Goal: Transaction & Acquisition: Purchase product/service

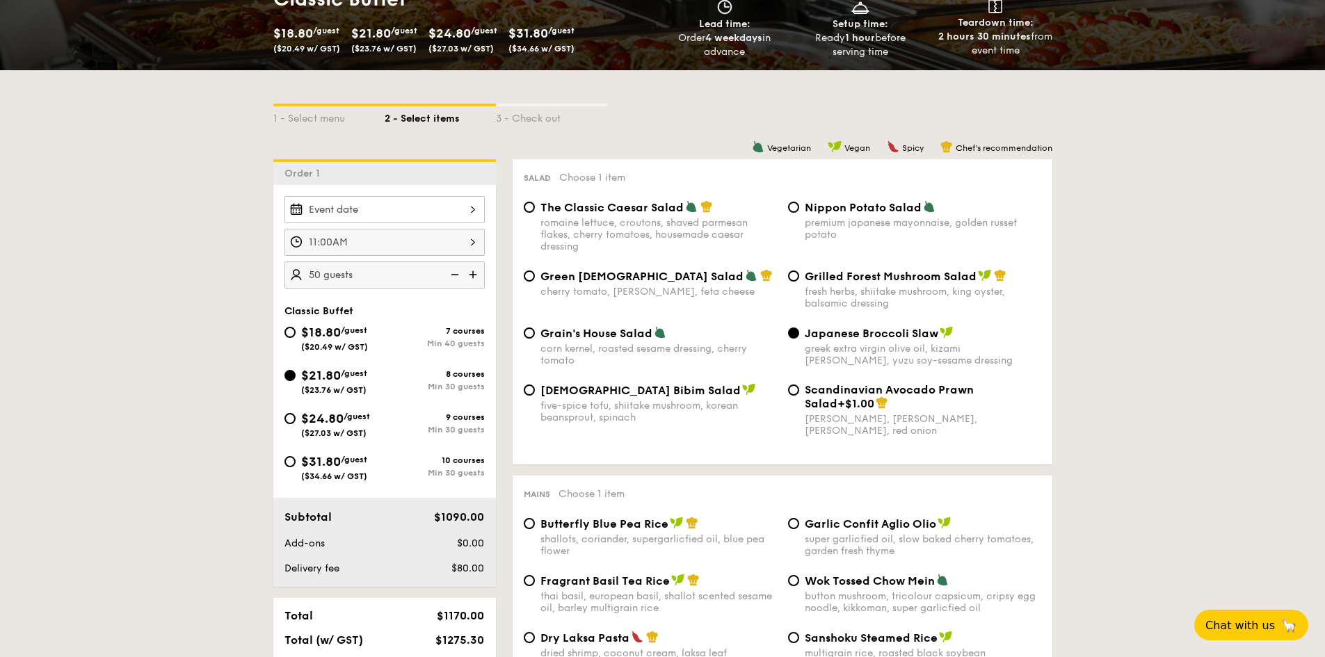
scroll to position [260, 0]
drag, startPoint x: 646, startPoint y: 391, endPoint x: 539, endPoint y: 395, distance: 106.5
click at [539, 395] on div "Korean Bibim Salad five-spice tofu, shiitake mushroom, korean beansprout, spina…" at bounding box center [650, 404] width 264 height 40
copy span "Korean Bibim Salad"
drag, startPoint x: 804, startPoint y: 338, endPoint x: 933, endPoint y: 333, distance: 128.8
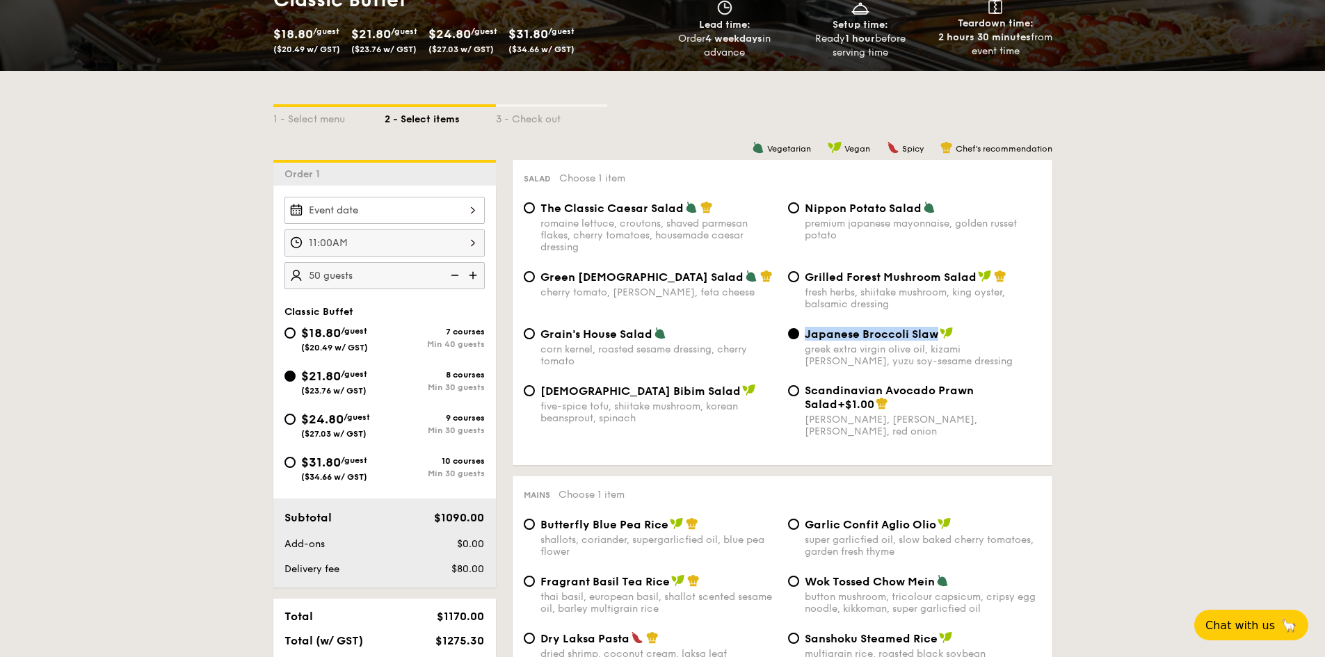
click at [933, 333] on span "Japanese Broccoli Slaw" at bounding box center [872, 334] width 134 height 13
copy span "Japanese Broccoli Slaw"
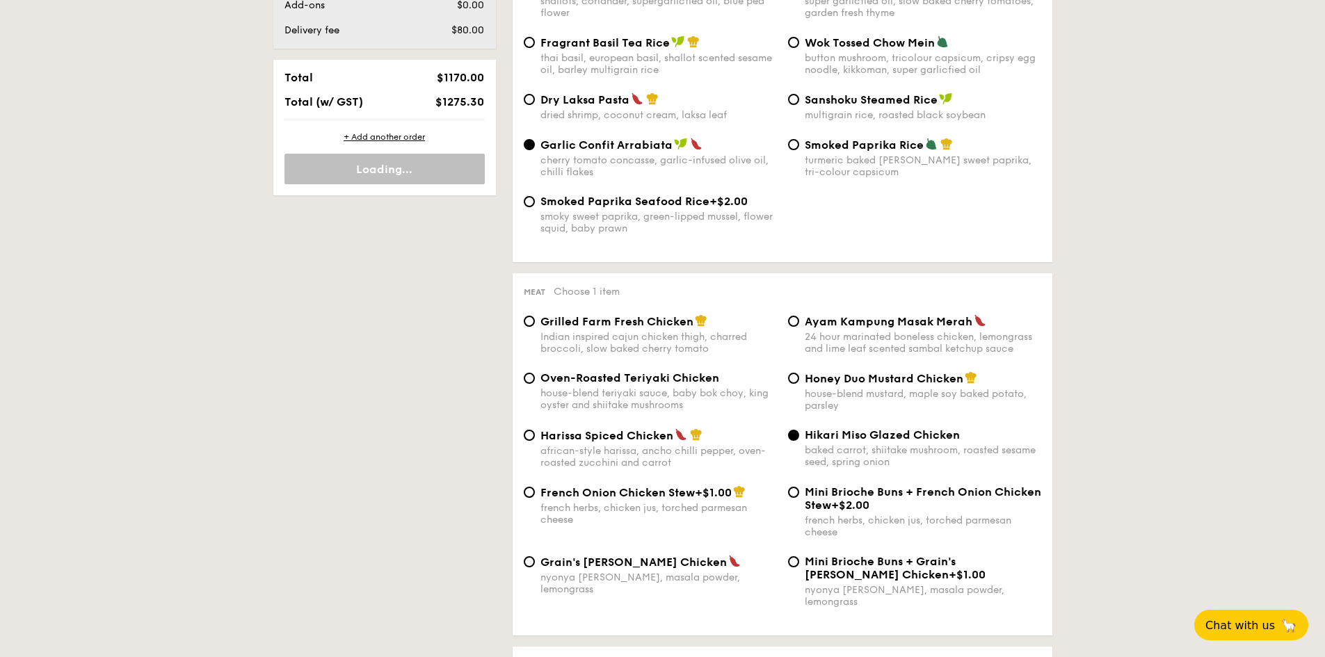
scroll to position [886, 0]
